Goal: Transaction & Acquisition: Purchase product/service

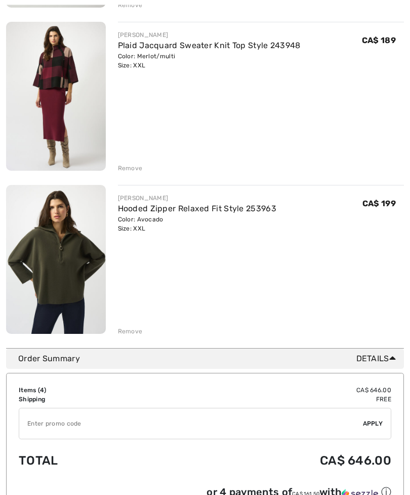
scroll to position [455, 0]
click at [65, 104] on img at bounding box center [56, 96] width 100 height 149
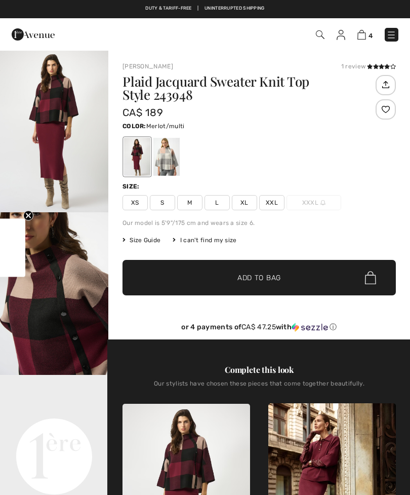
checkbox input "true"
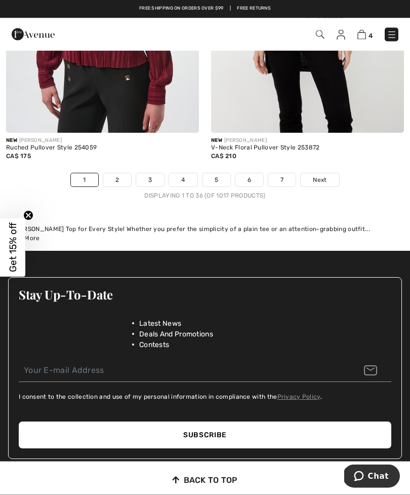
scroll to position [6189, 0]
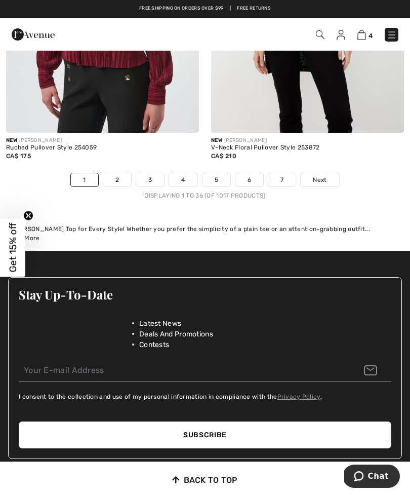
click at [117, 173] on link "2" at bounding box center [117, 179] width 28 height 13
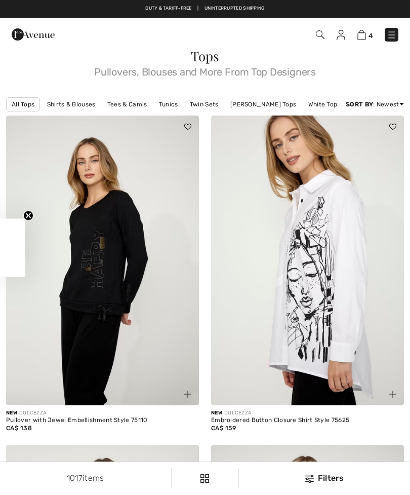
checkbox input "true"
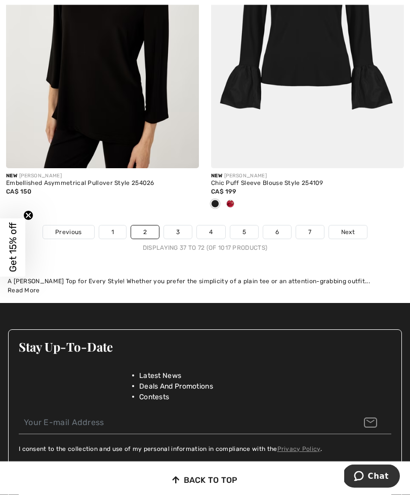
scroll to position [6103, 0]
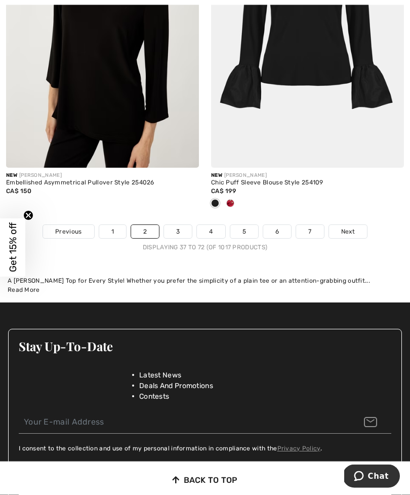
click at [177, 225] on link "3" at bounding box center [178, 231] width 28 height 13
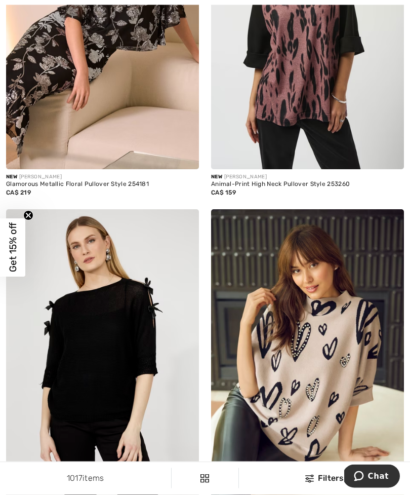
scroll to position [911, 0]
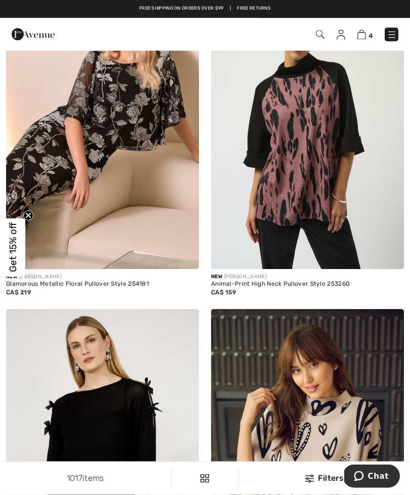
click at [388, 329] on div at bounding box center [387, 326] width 34 height 34
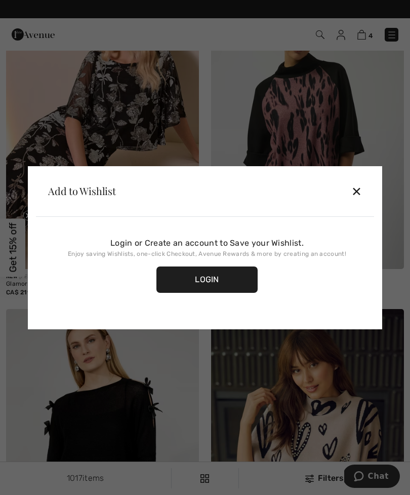
click at [406, 159] on div at bounding box center [205, 247] width 410 height 495
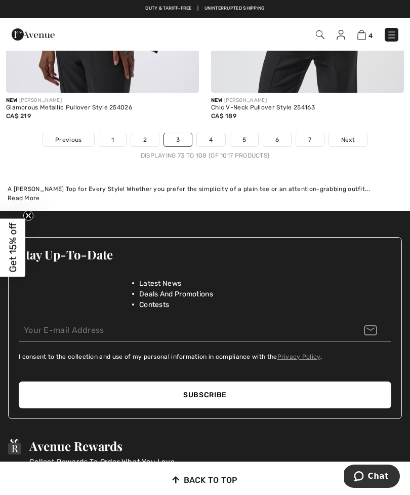
scroll to position [6242, 0]
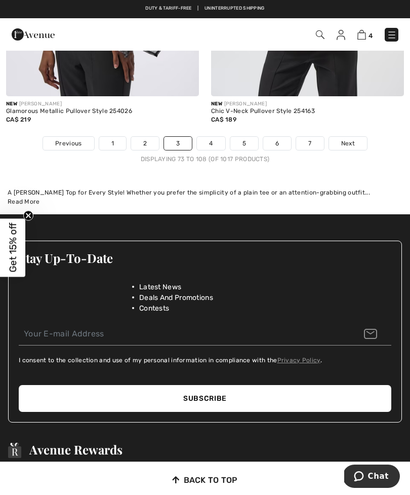
click at [214, 138] on link "4" at bounding box center [211, 143] width 28 height 13
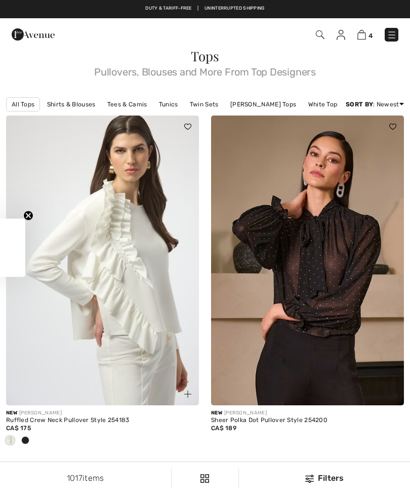
checkbox input "true"
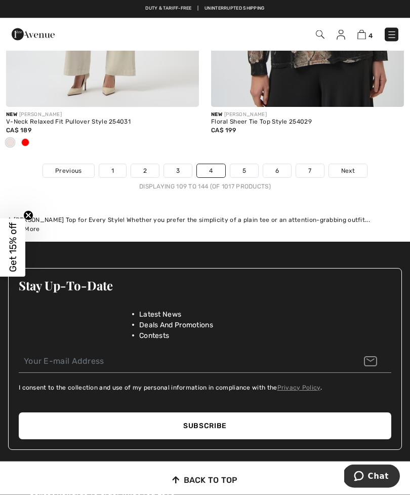
scroll to position [6248, 0]
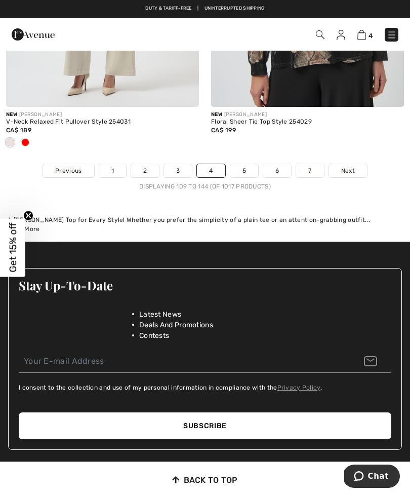
click at [247, 165] on link "5" at bounding box center [244, 170] width 28 height 13
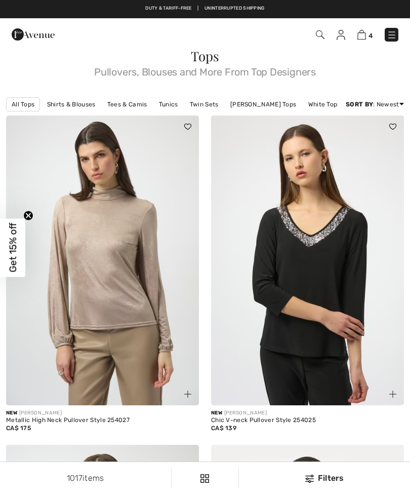
checkbox input "true"
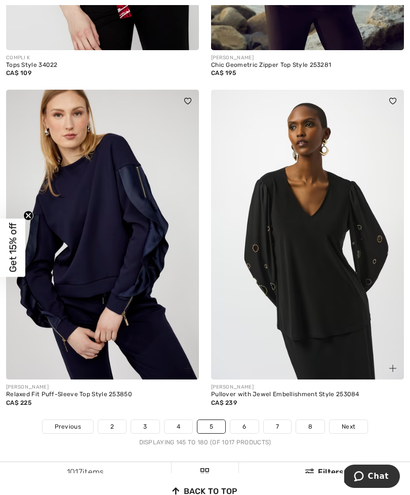
scroll to position [5876, 0]
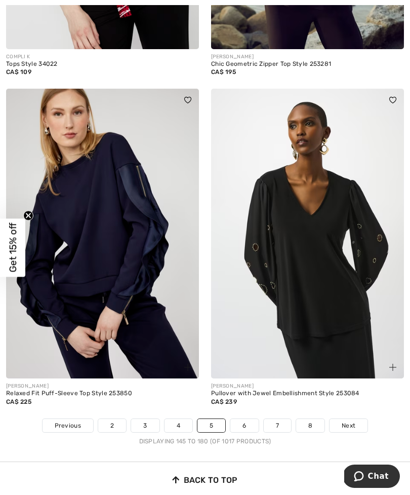
click at [245, 419] on link "6" at bounding box center [244, 425] width 28 height 13
click at [246, 419] on link "6" at bounding box center [244, 425] width 28 height 13
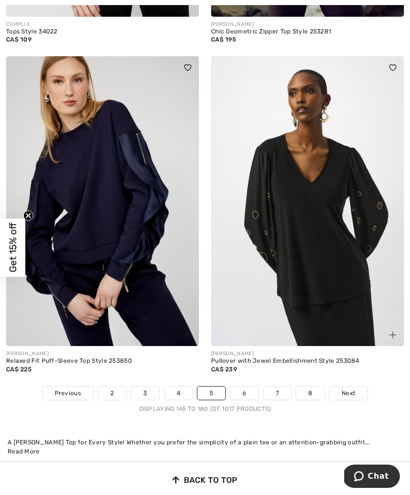
click at [245, 386] on link "6" at bounding box center [244, 392] width 28 height 13
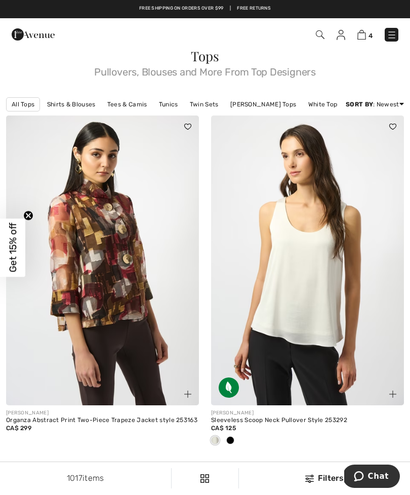
click at [117, 292] on img at bounding box center [102, 260] width 193 height 290
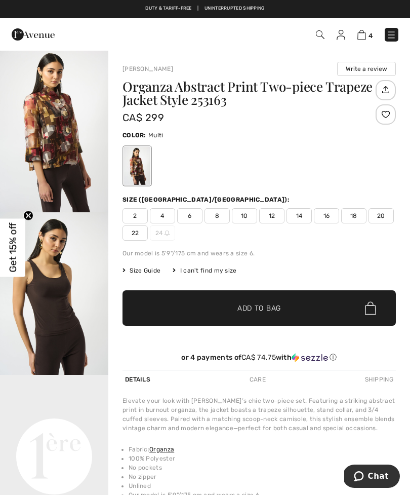
click at [53, 153] on img "1 / 8" at bounding box center [54, 131] width 108 height 162
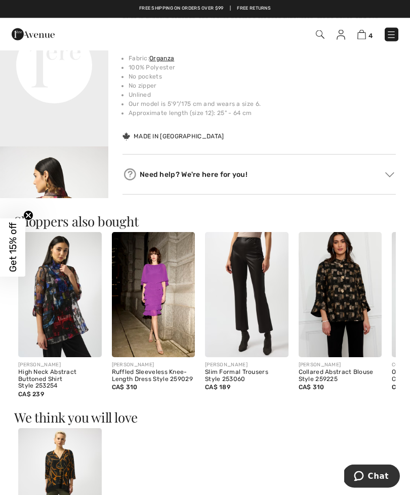
scroll to position [391, 0]
click at [366, 307] on img at bounding box center [341, 294] width 84 height 125
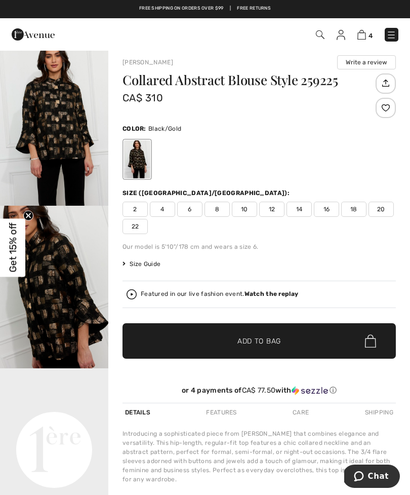
scroll to position [6, 0]
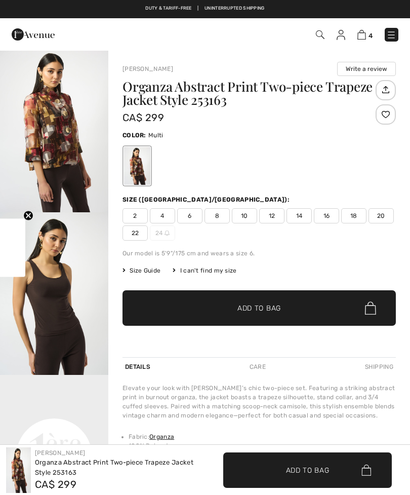
scroll to position [423, 0]
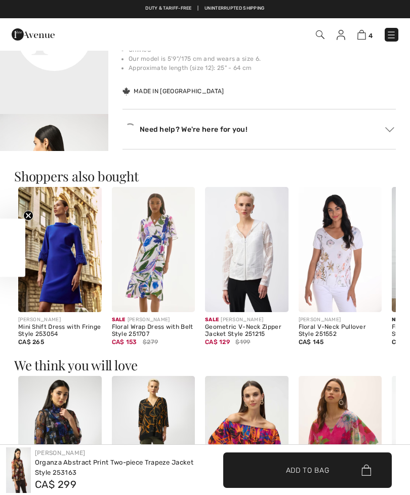
checkbox input "true"
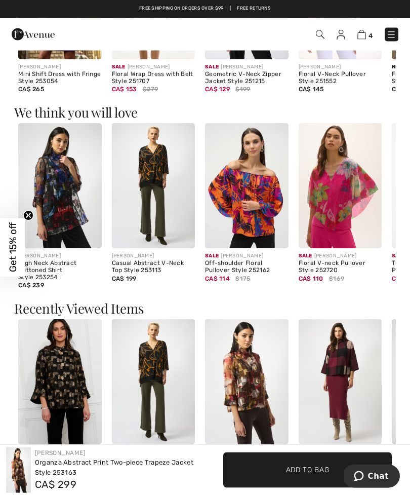
scroll to position [688, 0]
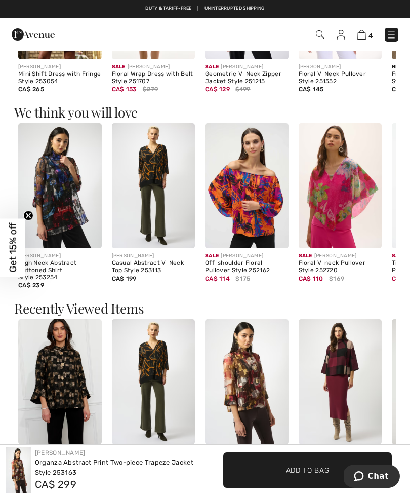
click at [357, 383] on img at bounding box center [341, 381] width 84 height 125
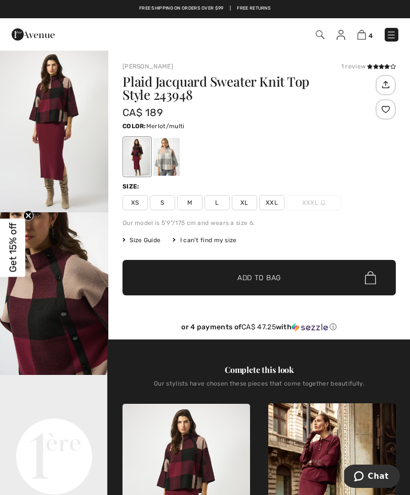
click at [277, 202] on span "XXL" at bounding box center [271, 202] width 25 height 15
click at [308, 280] on span "✔ Added to Bag Add to Bag" at bounding box center [258, 277] width 273 height 35
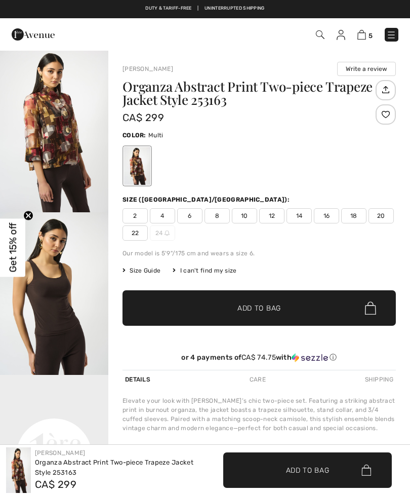
checkbox input "true"
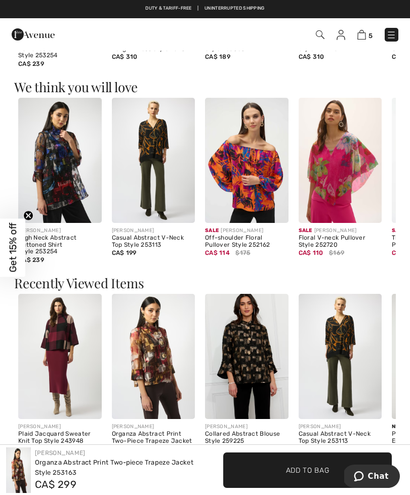
click at [168, 370] on img at bounding box center [154, 356] width 84 height 125
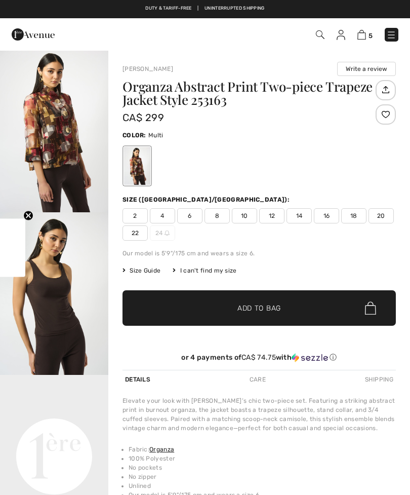
checkbox input "true"
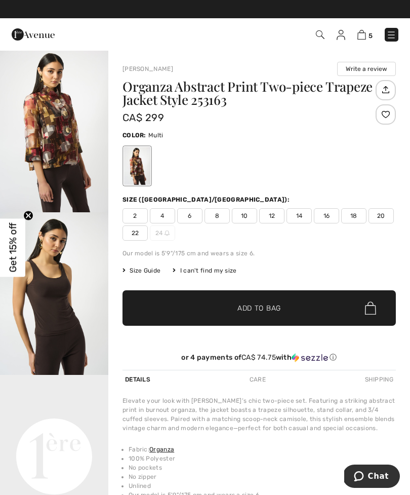
click at [353, 214] on span "18" at bounding box center [353, 215] width 25 height 15
click at [272, 306] on span "Add to Bag" at bounding box center [259, 308] width 44 height 11
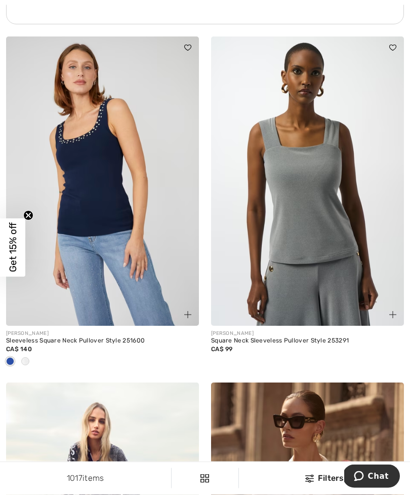
scroll to position [2207, 0]
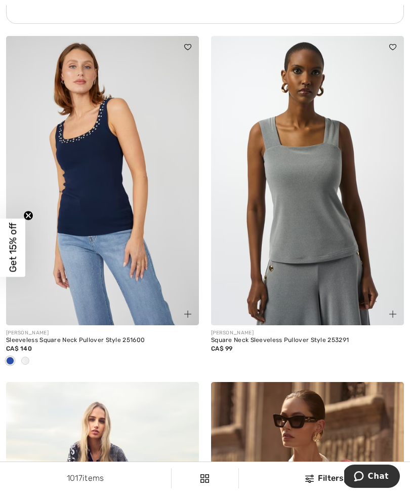
click at [390, 281] on img at bounding box center [307, 181] width 193 height 290
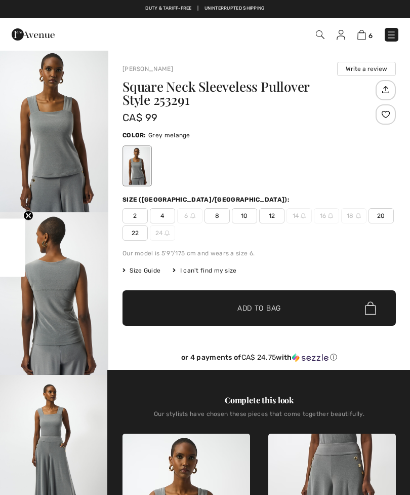
checkbox input "true"
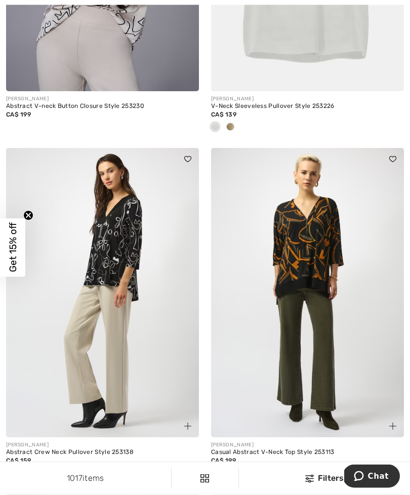
scroll to position [3133, 0]
click at [392, 309] on img at bounding box center [307, 292] width 193 height 290
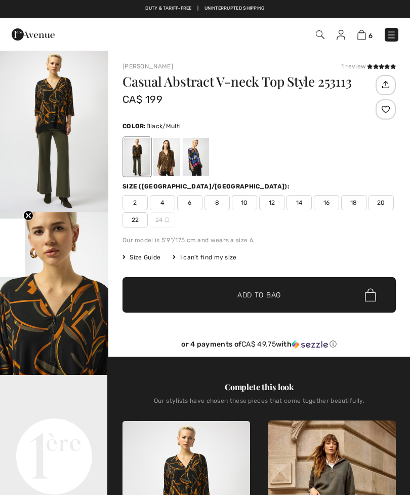
checkbox input "true"
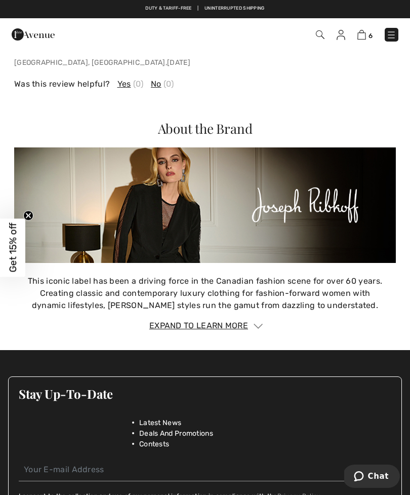
scroll to position [1550, 0]
